Goal: Entertainment & Leisure: Consume media (video, audio)

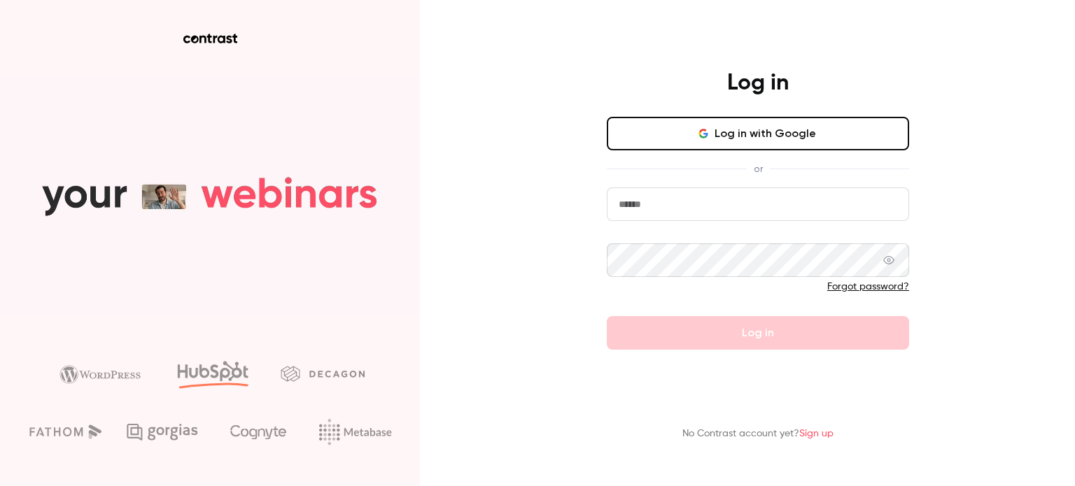
click at [678, 142] on button "Log in with Google" at bounding box center [758, 134] width 302 height 34
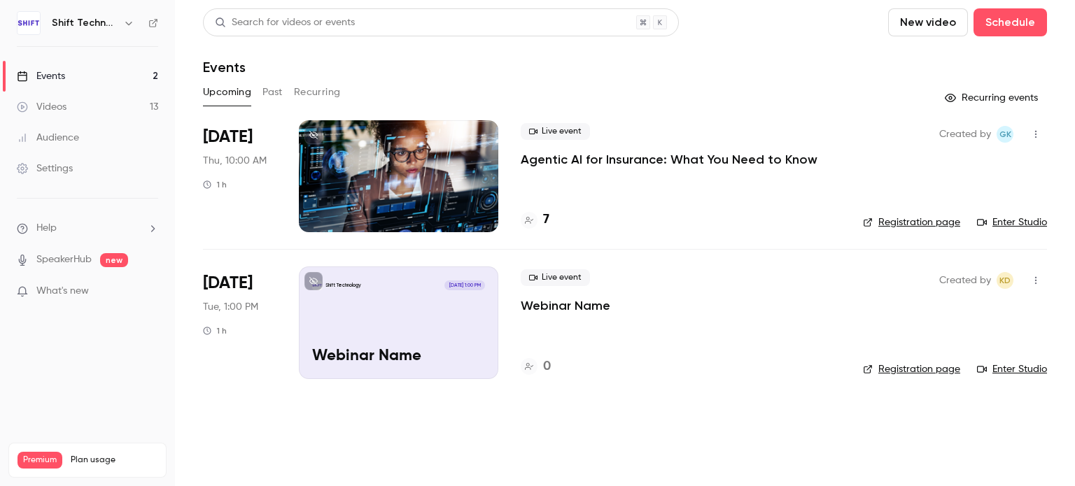
click at [102, 108] on link "Videos 13" at bounding box center [87, 107] width 175 height 31
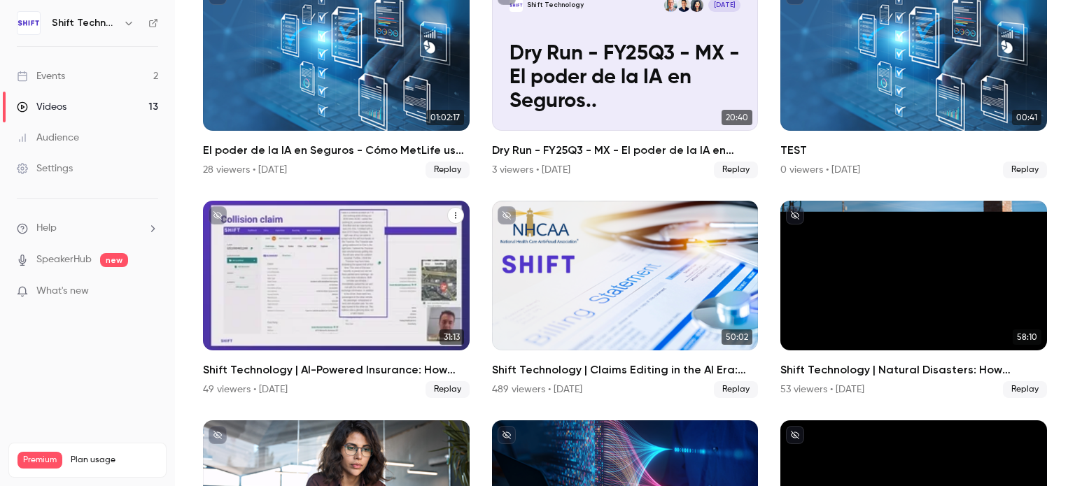
scroll to position [140, 0]
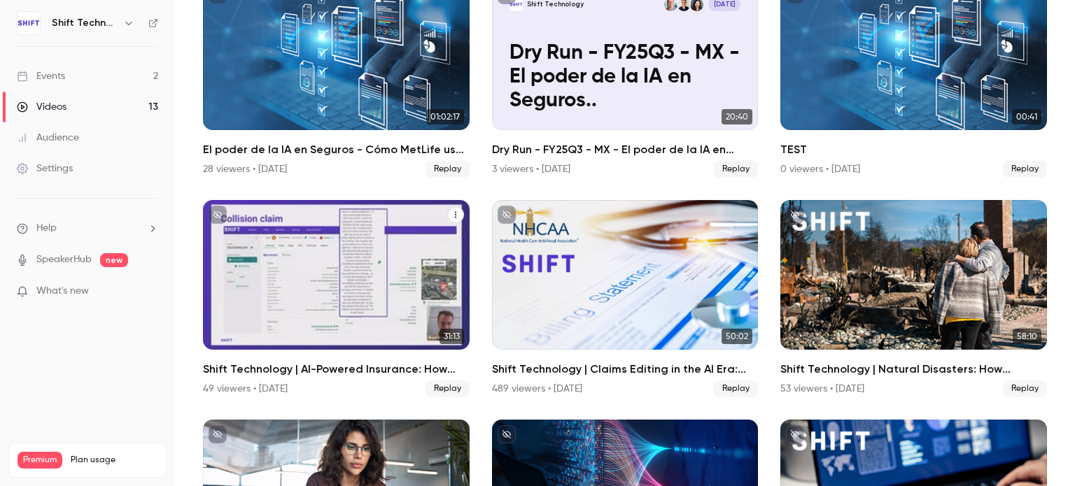
click at [451, 383] on span "Replay" at bounding box center [448, 389] width 44 height 17
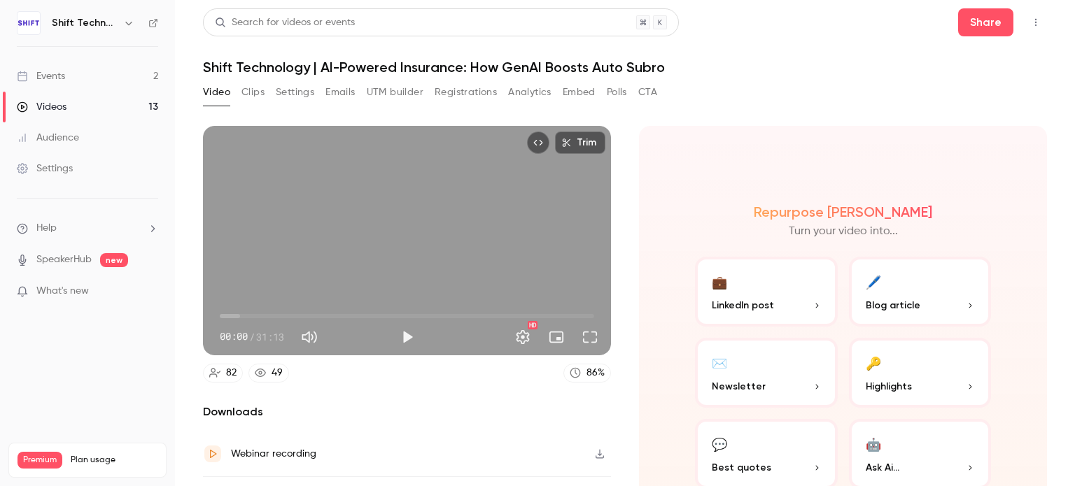
scroll to position [70, 0]
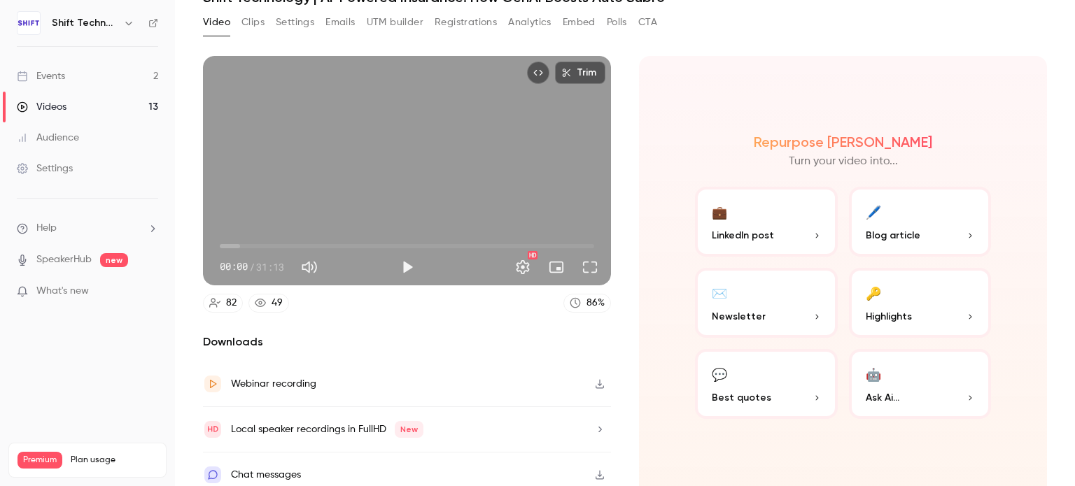
click at [594, 383] on icon "button" at bounding box center [599, 384] width 11 height 10
